Goal: Task Accomplishment & Management: Manage account settings

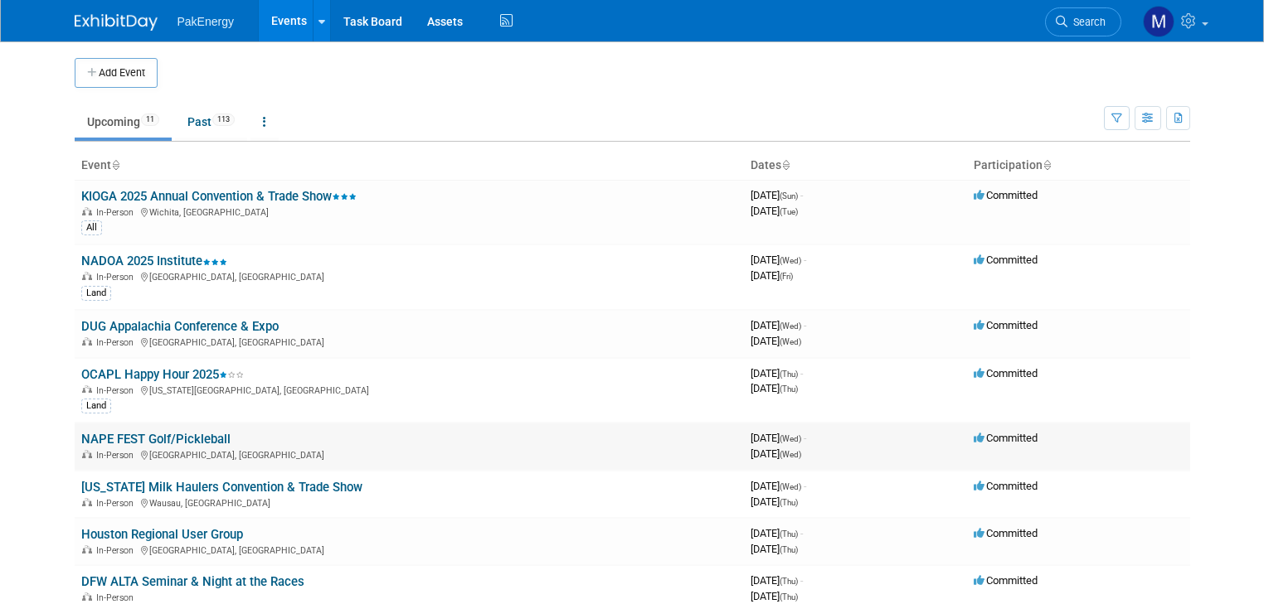
click at [177, 434] on link "NAPE FEST Golf/Pickleball" at bounding box center [155, 439] width 149 height 15
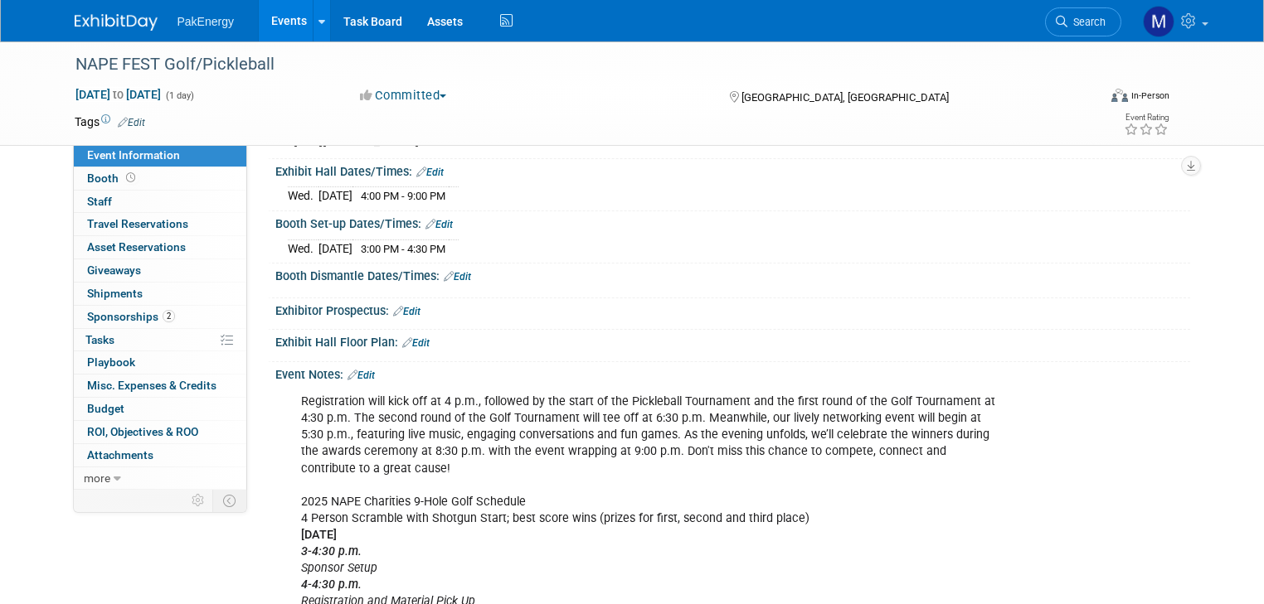
scroll to position [179, 0]
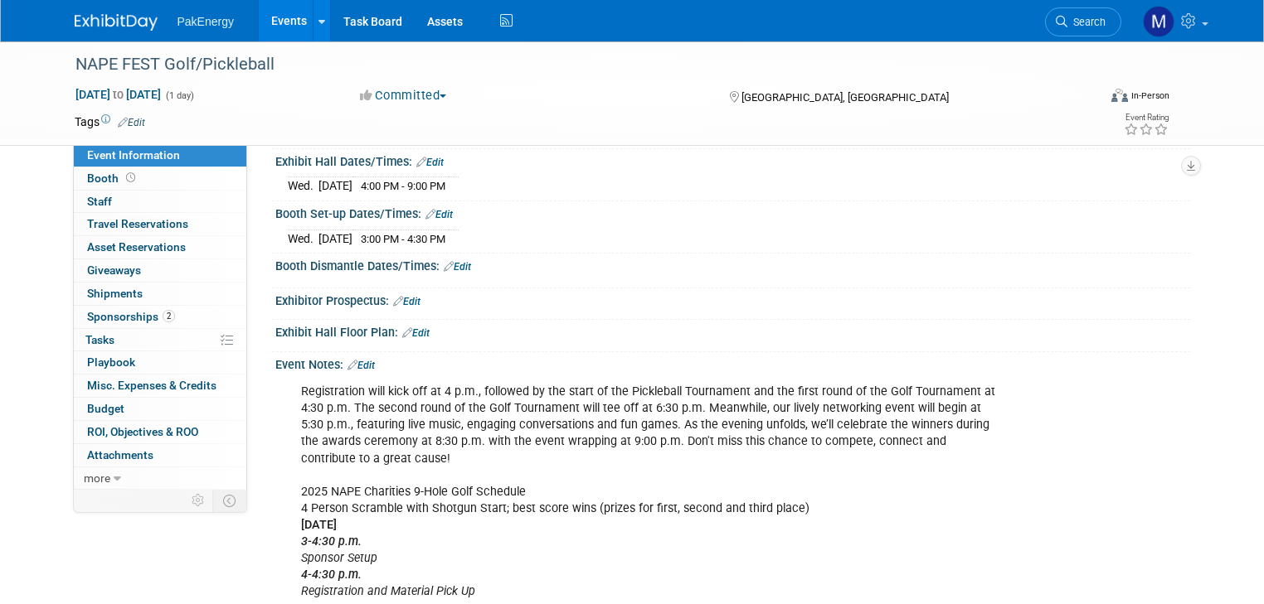
drag, startPoint x: 1242, startPoint y: 276, endPoint x: 1212, endPoint y: 337, distance: 68.2
click at [1212, 337] on div "NAPE FEST Golf/Pickleball [DATE] to [DATE] (1 day) [DATE] to [DATE] Committed C…" at bounding box center [632, 371] width 1264 height 1019
drag, startPoint x: 1212, startPoint y: 337, endPoint x: 1224, endPoint y: 408, distance: 71.4
click at [1224, 408] on div "NAPE FEST Golf/Pickleball [DATE] to [DATE] (1 day) [DATE] to [DATE] Committed C…" at bounding box center [632, 371] width 1264 height 1019
click at [352, 371] on link "Edit" at bounding box center [360, 366] width 27 height 12
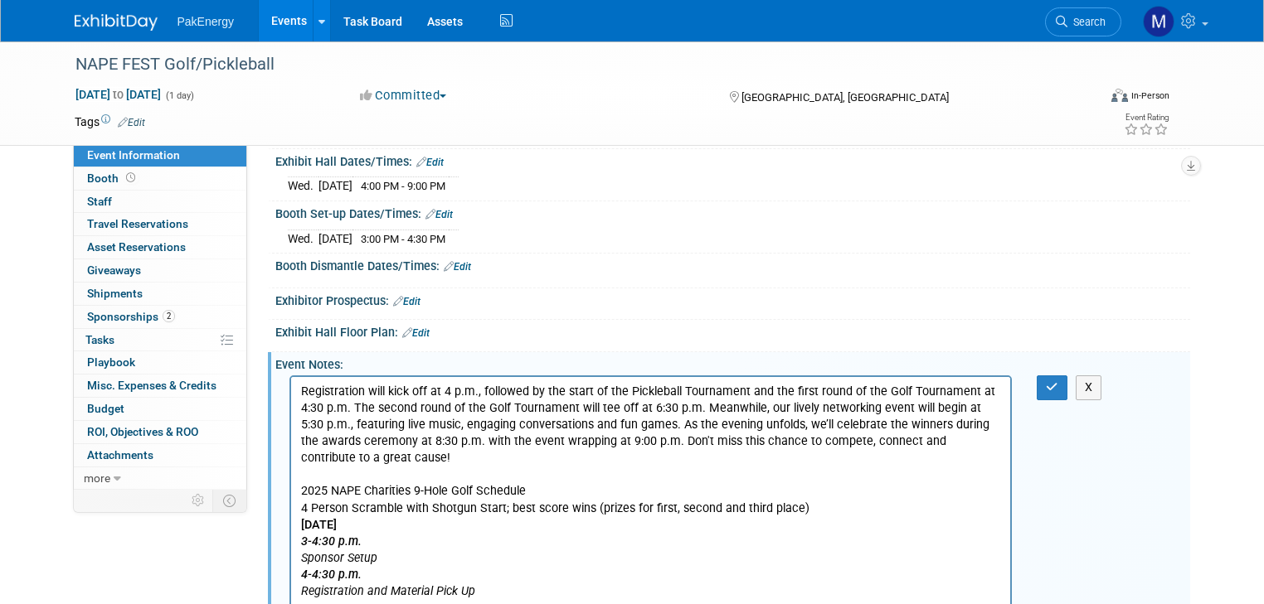
scroll to position [0, 0]
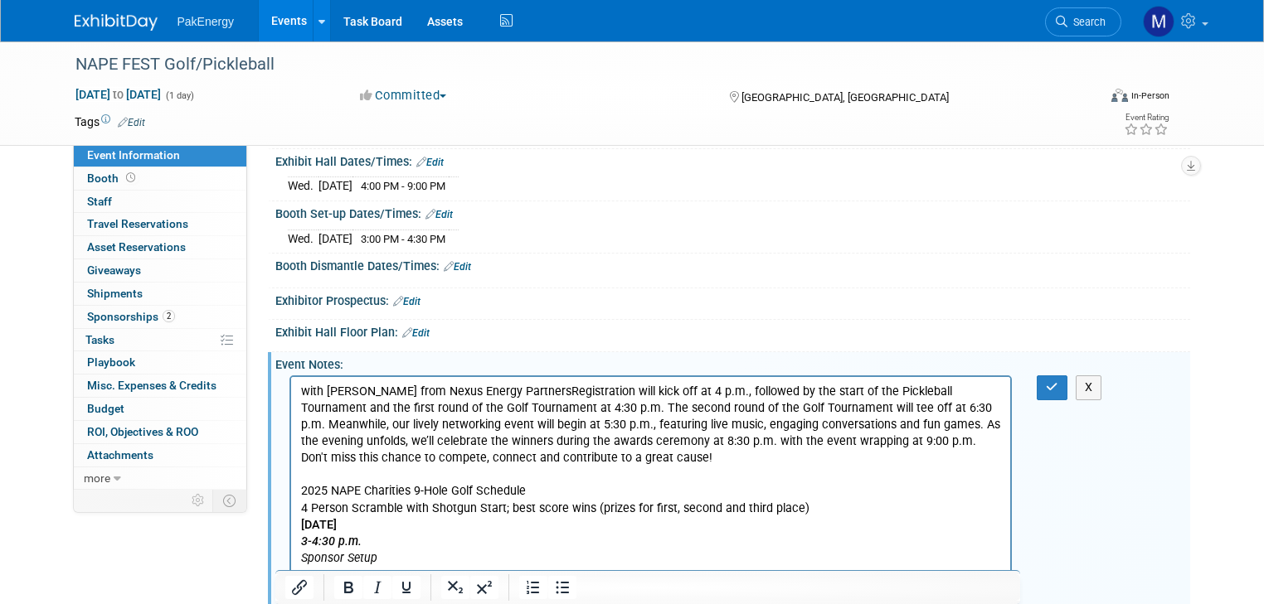
click at [352, 371] on div "Event Notes: Edit" at bounding box center [732, 362] width 915 height 21
click at [495, 391] on p "with Joe from Nexus Energy PartnersRegistration will kick off at 4 p.m., follow…" at bounding box center [650, 608] width 701 height 449
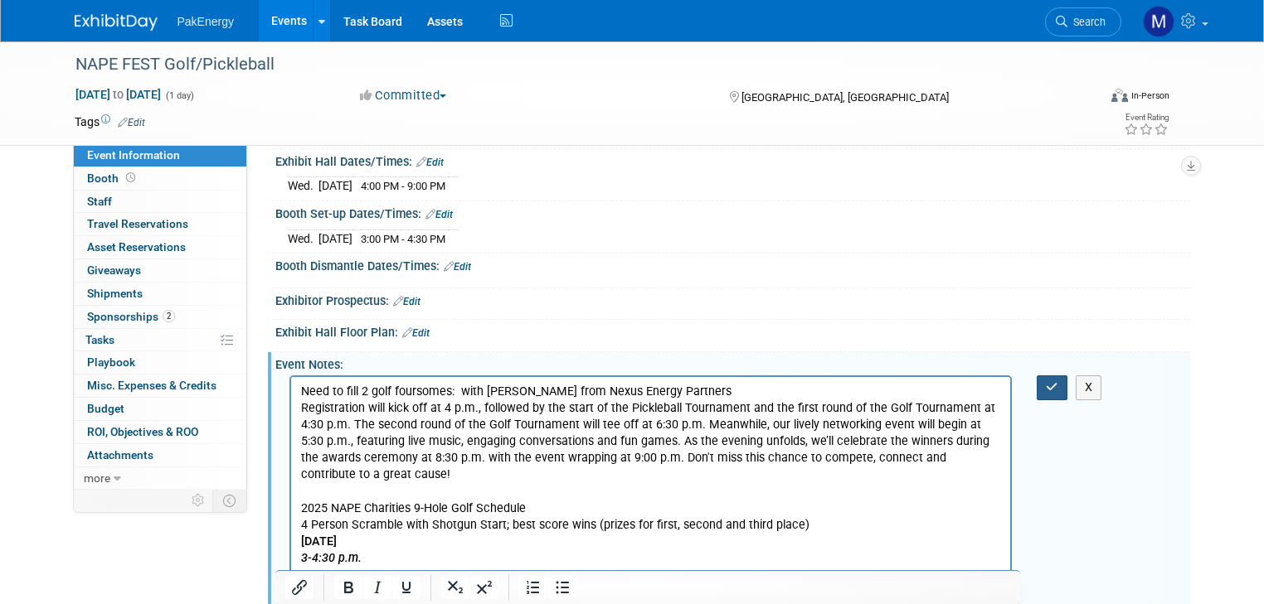
click at [1058, 391] on icon "button" at bounding box center [1052, 387] width 12 height 12
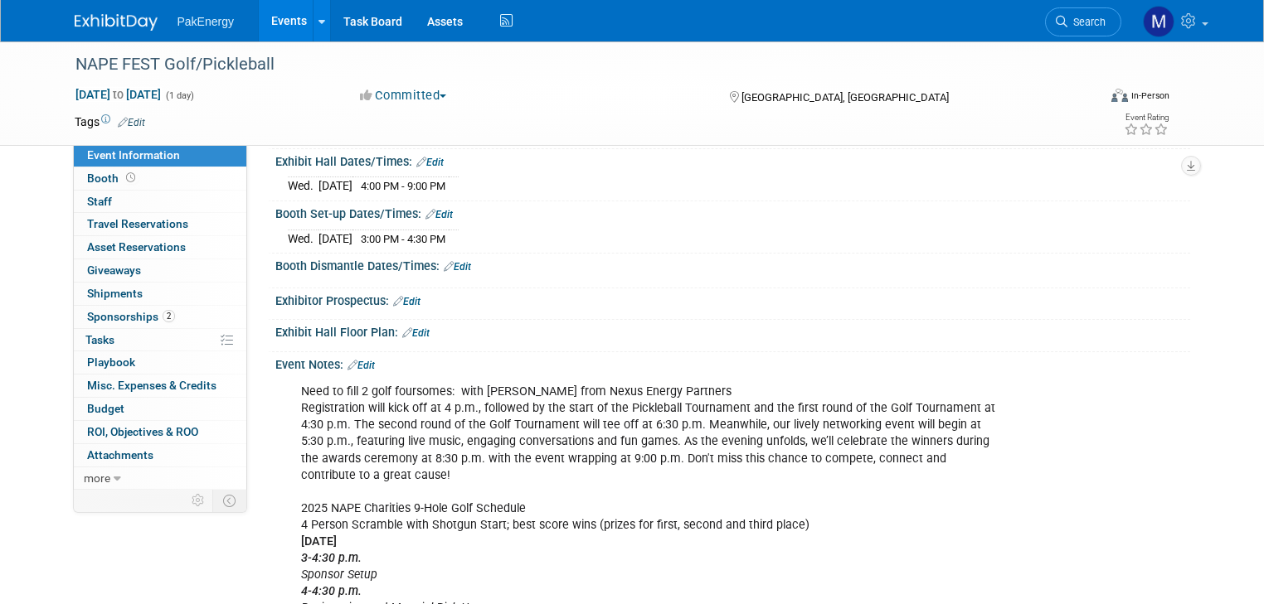
click at [268, 17] on link "Events" at bounding box center [289, 20] width 61 height 41
